Goal: Navigation & Orientation: Find specific page/section

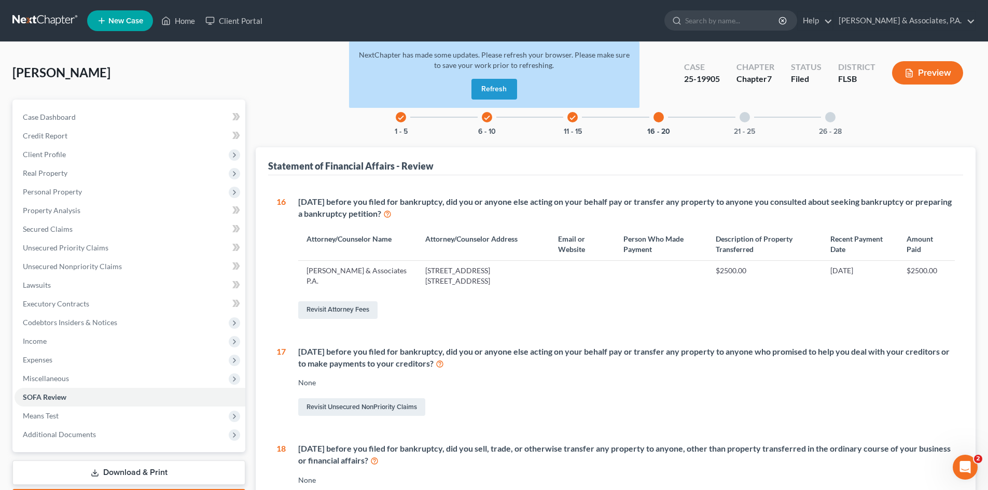
click at [495, 83] on button "Refresh" at bounding box center [494, 89] width 46 height 21
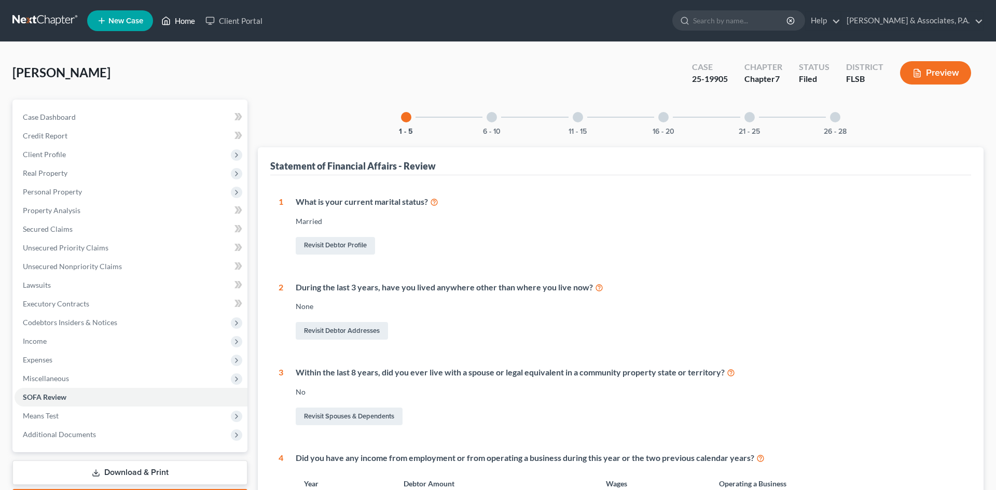
drag, startPoint x: 0, startPoint y: 0, endPoint x: 183, endPoint y: 22, distance: 183.9
click at [183, 22] on link "Home" at bounding box center [178, 20] width 44 height 19
